Goal: Book appointment/travel/reservation

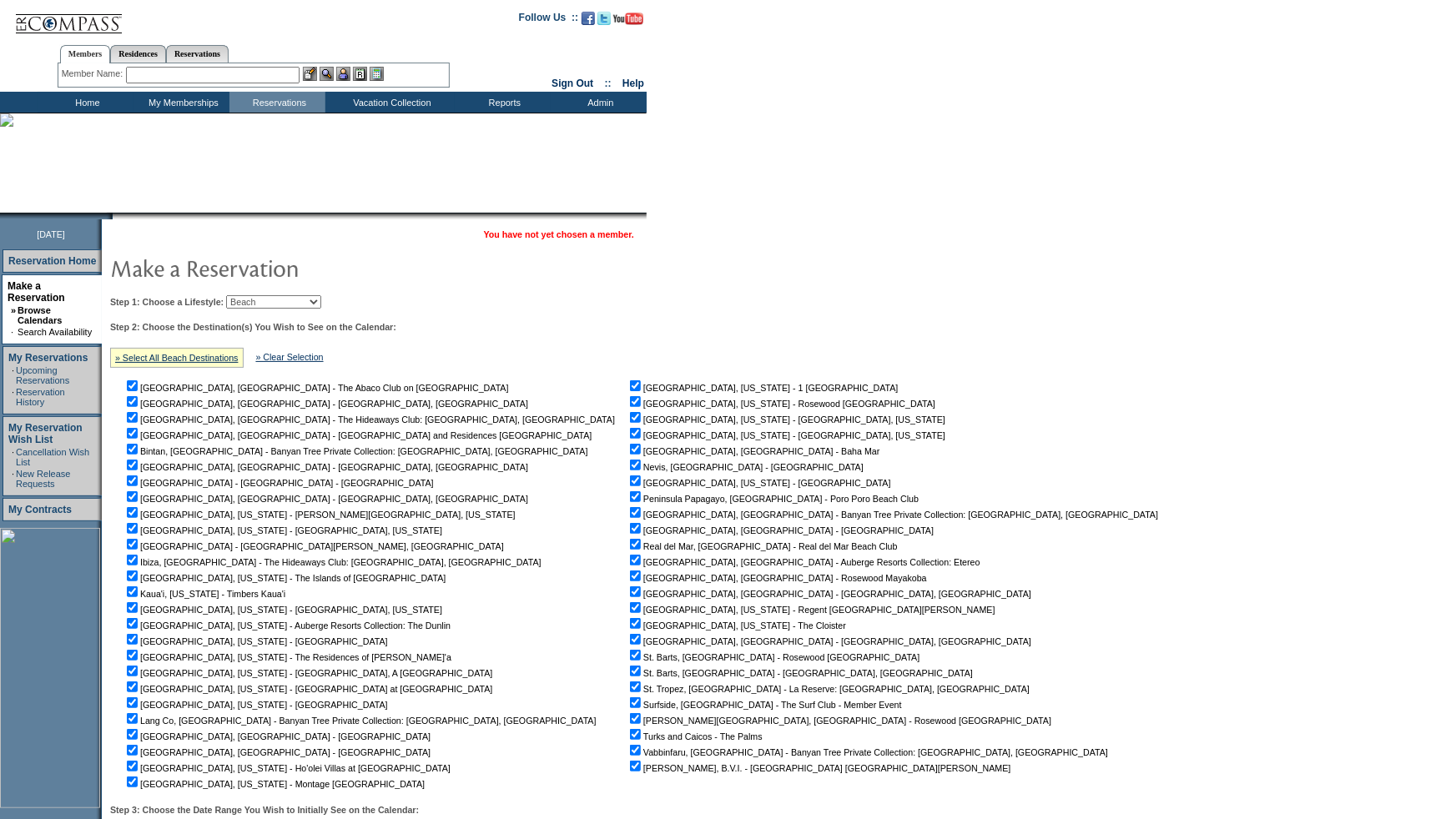
click at [287, 299] on select "Beach Leisure Metropolitan Mountain OIAL for Adventure OIAL for Couples OIAL fo…" at bounding box center [274, 302] width 95 height 14
select select "Mountain"
click at [255, 295] on select "Beach Leisure Metropolitan Mountain OIAL for Adventure OIAL for Couples OIAL fo…" at bounding box center [274, 302] width 95 height 14
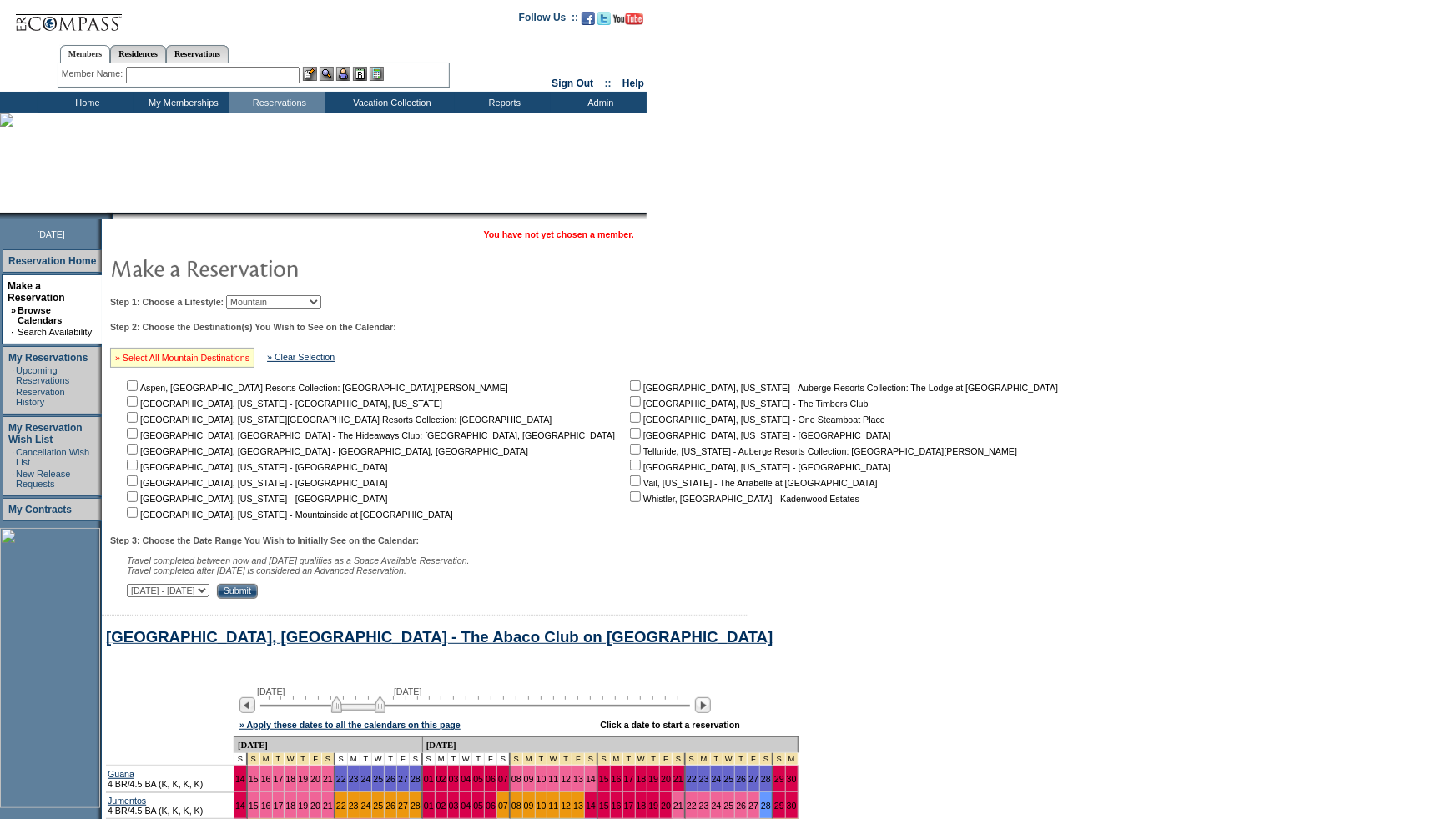
click at [187, 359] on link "» Select All Mountain Destinations" at bounding box center [183, 357] width 135 height 10
checkbox input "true"
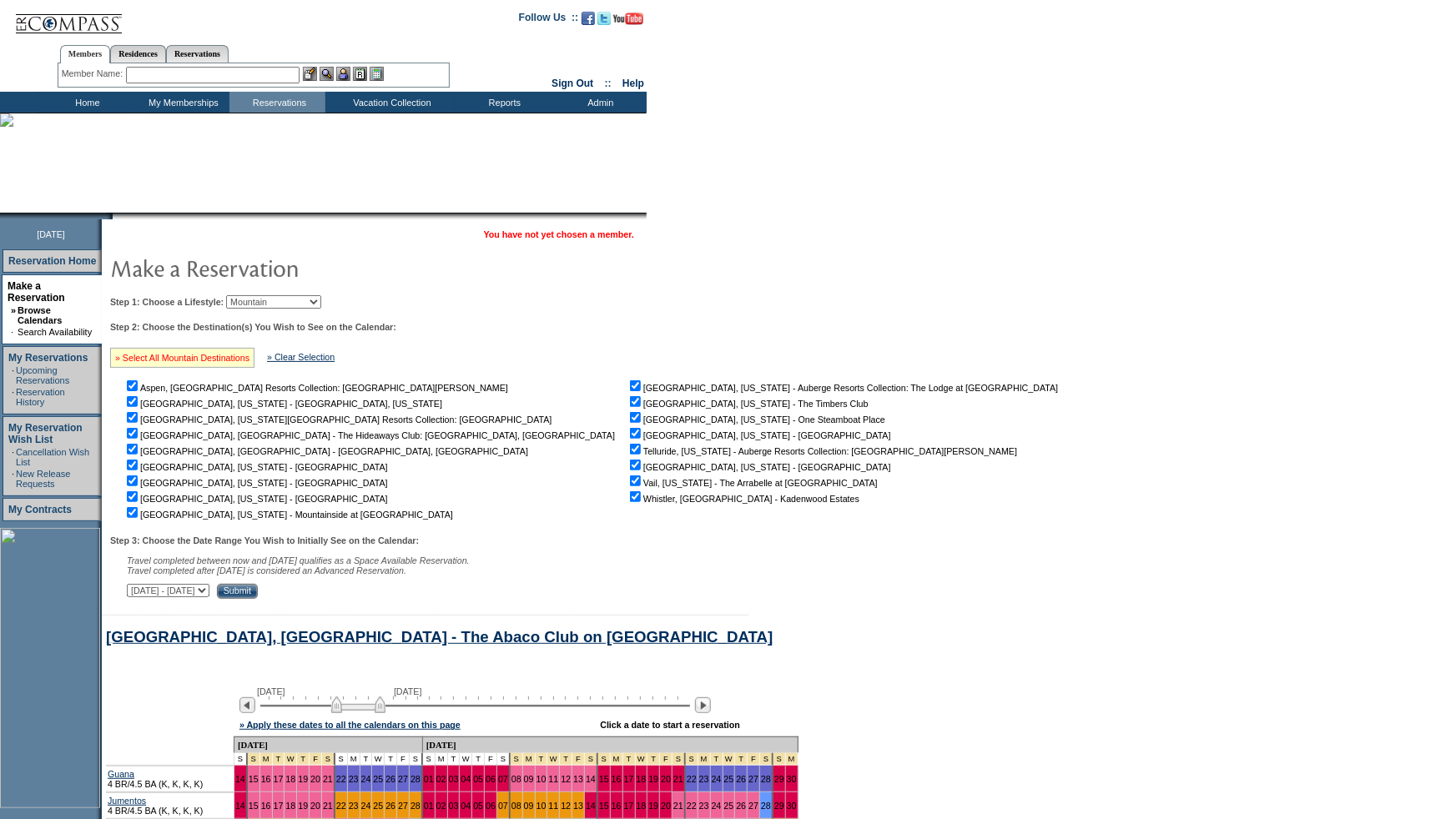
checkbox input "true"
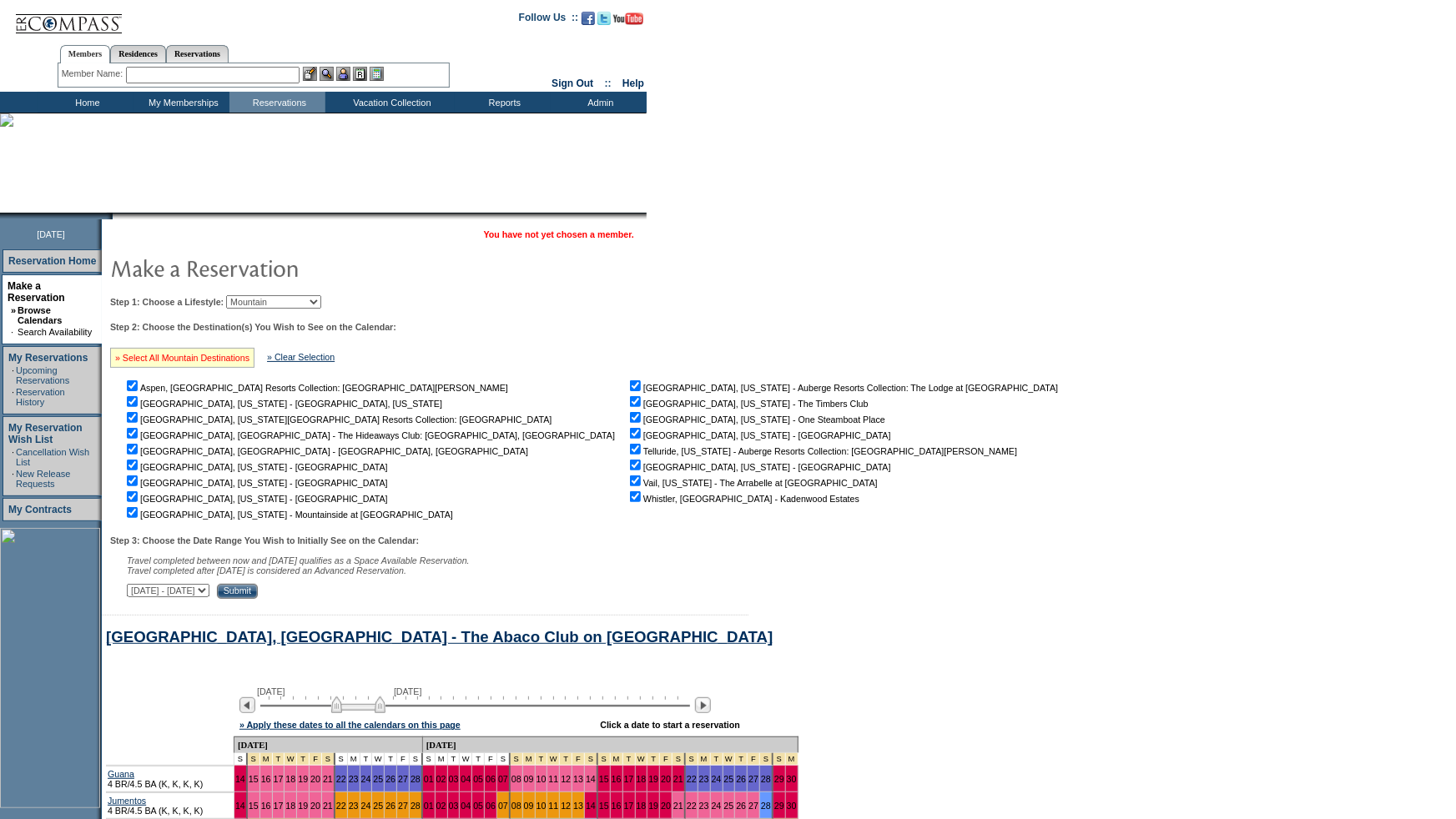
checkbox input "true"
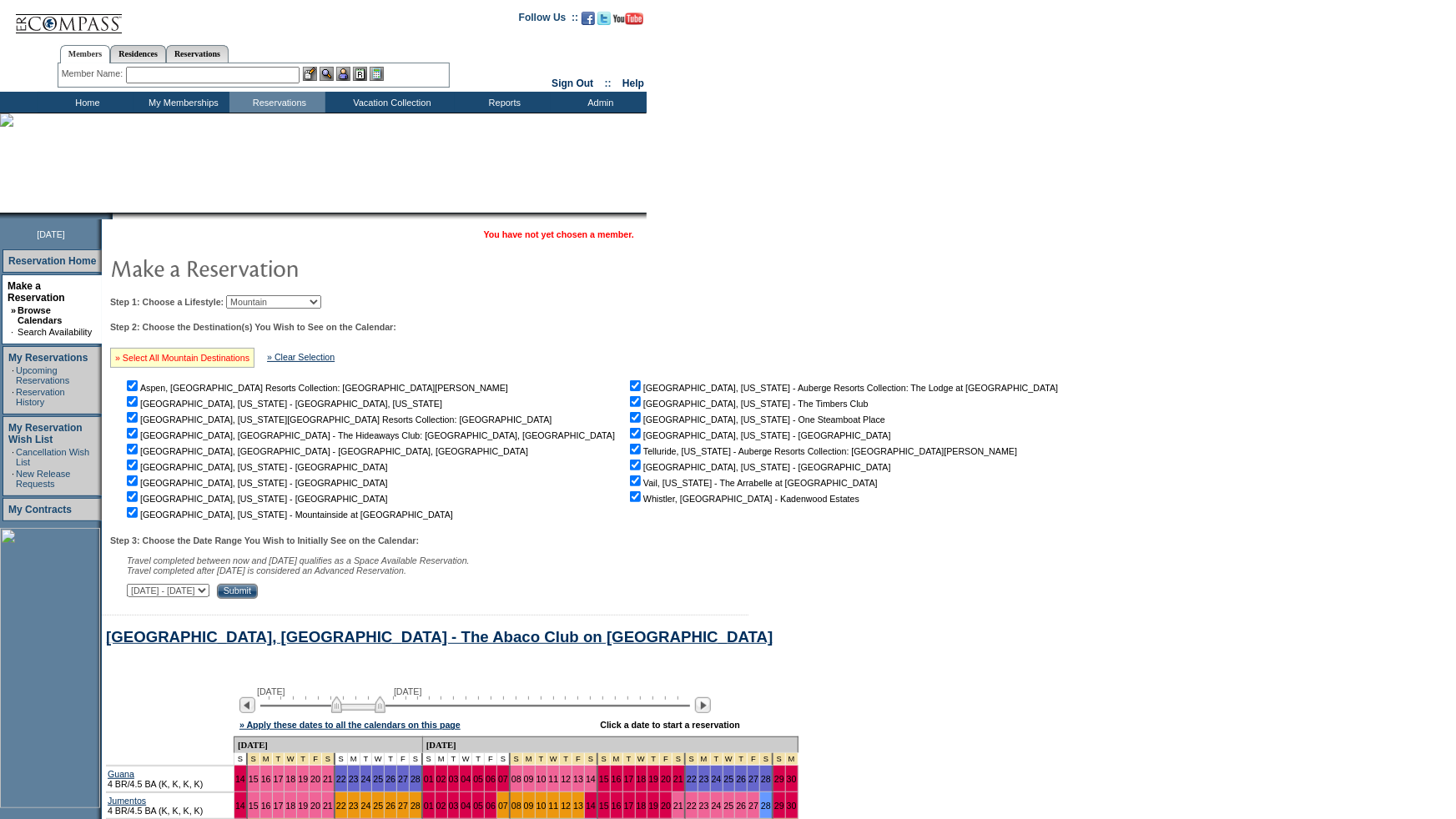
checkbox input "true"
click at [258, 591] on input "Submit" at bounding box center [237, 591] width 41 height 15
